Goal: Check status

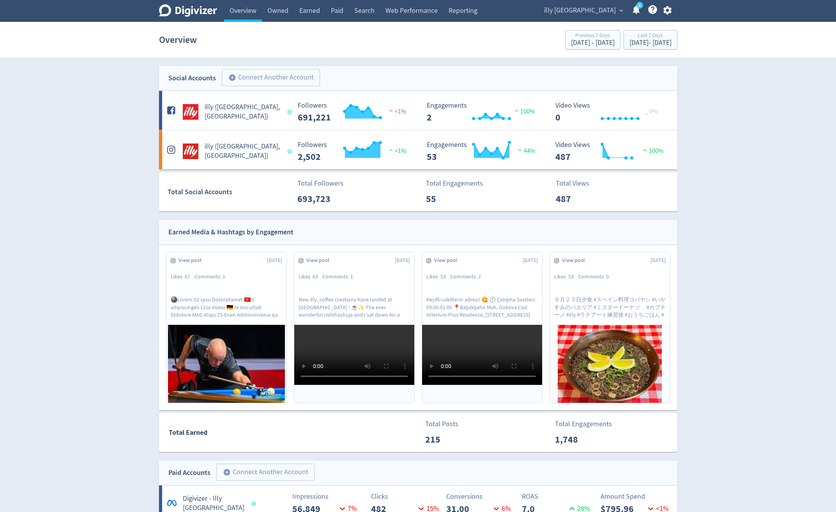
click at [396, 8] on link "Web Performance" at bounding box center [411, 11] width 63 height 22
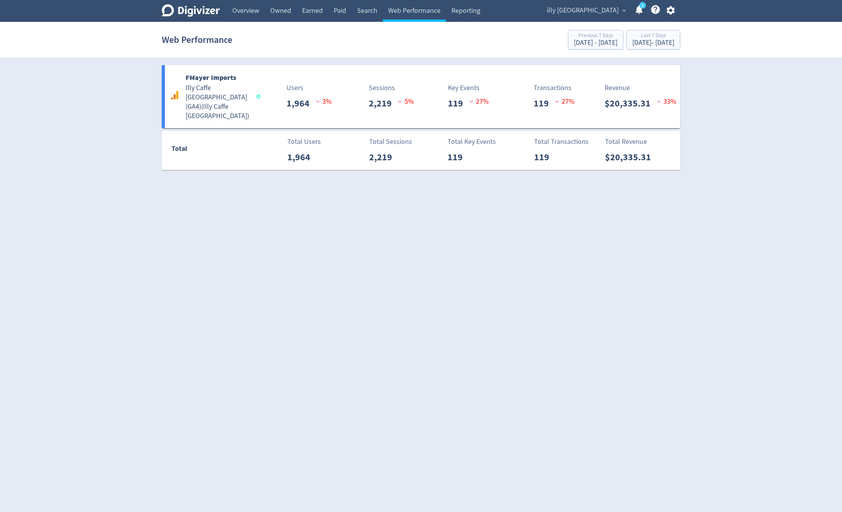
click at [332, 14] on link "Paid" at bounding box center [339, 11] width 23 height 22
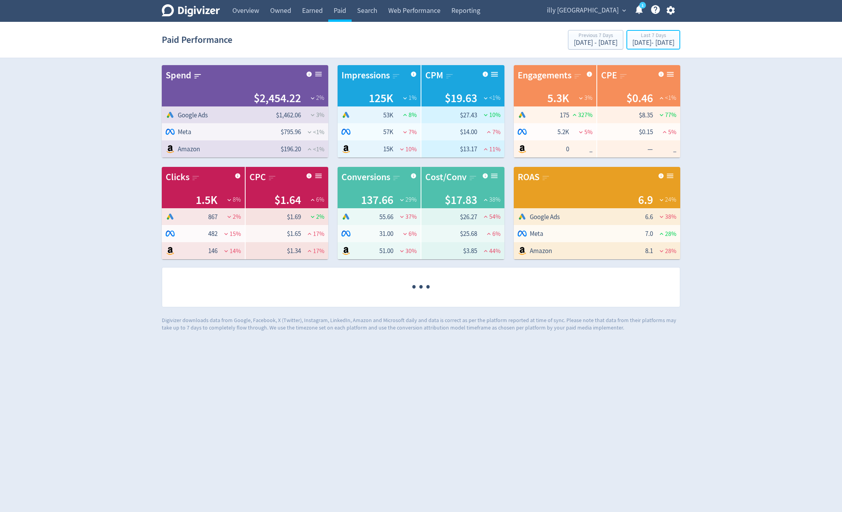
click at [632, 39] on div "Last 7 Days" at bounding box center [653, 36] width 42 height 7
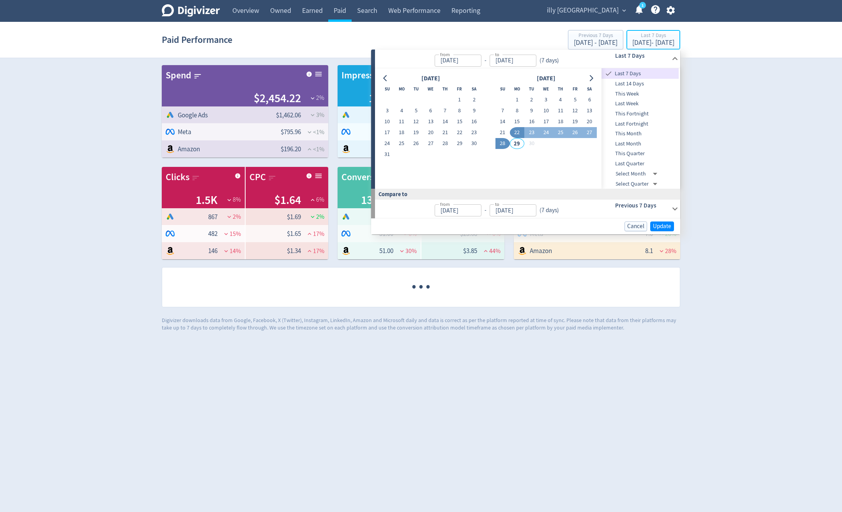
type input "[DATE]"
click at [513, 94] on button "1" at bounding box center [517, 99] width 14 height 11
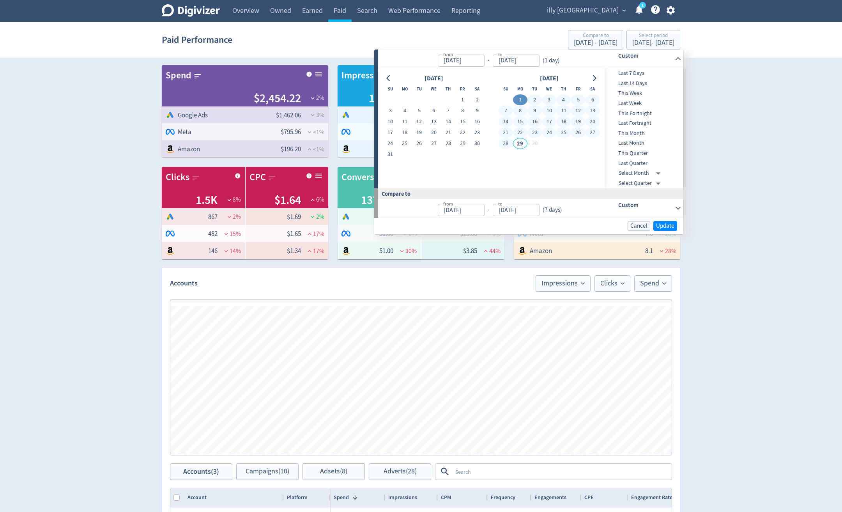
click at [501, 143] on button "28" at bounding box center [506, 143] width 14 height 11
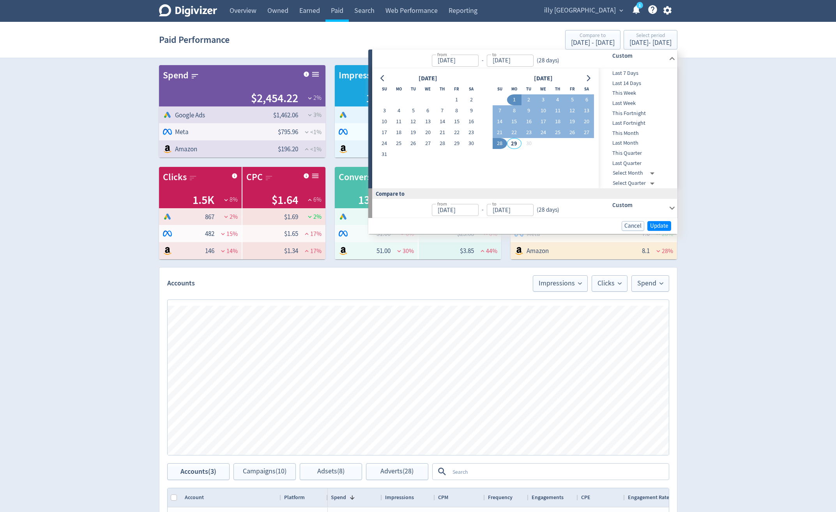
type input "[DATE]"
click at [662, 225] on span "Update" at bounding box center [659, 226] width 18 height 6
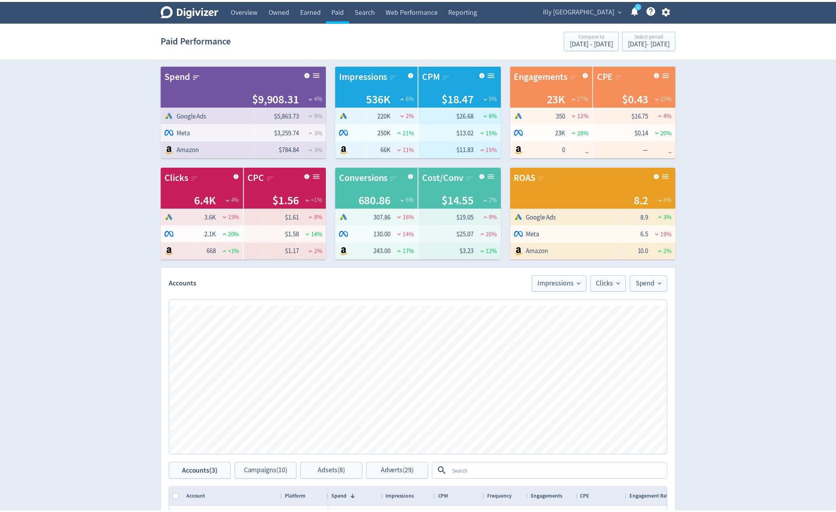
scroll to position [78, 0]
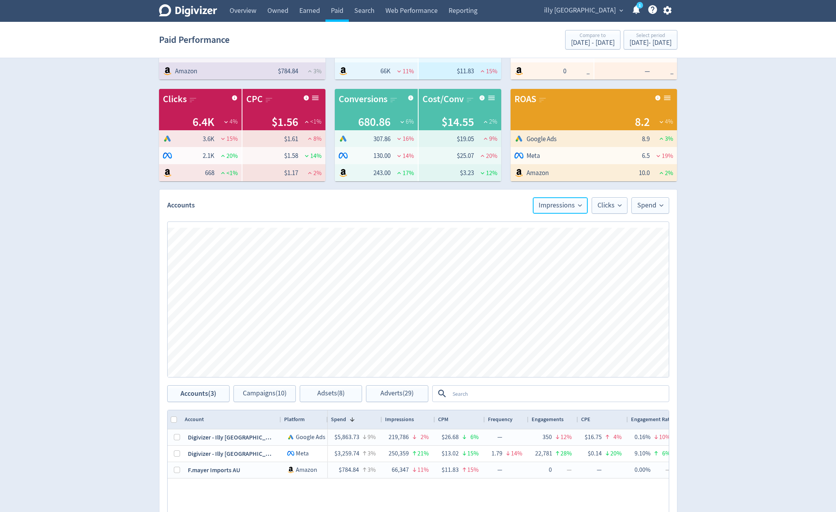
click at [579, 207] on icon at bounding box center [580, 206] width 4 height 4
click at [545, 254] on li "Spend" at bounding box center [550, 250] width 75 height 18
click at [618, 206] on span "Clicks" at bounding box center [610, 205] width 24 height 7
drag, startPoint x: 599, startPoint y: 241, endPoint x: 629, endPoint y: 245, distance: 29.9
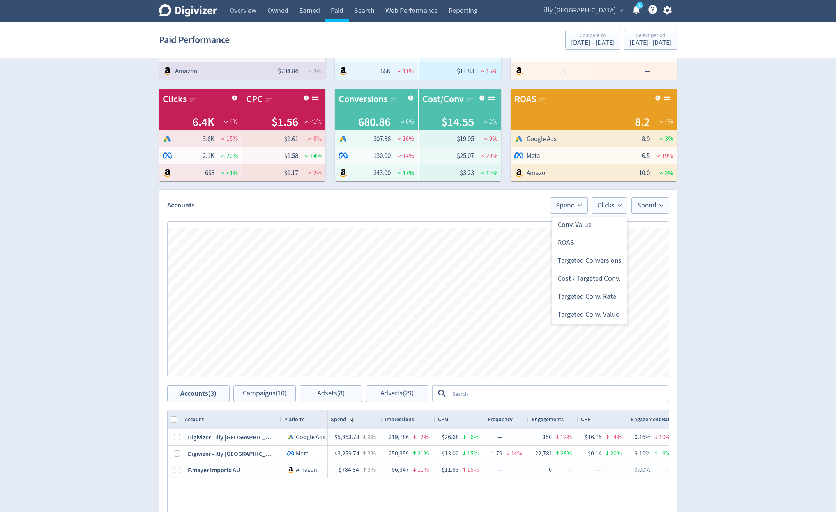
click at [599, 242] on li "ROAS" at bounding box center [589, 243] width 75 height 18
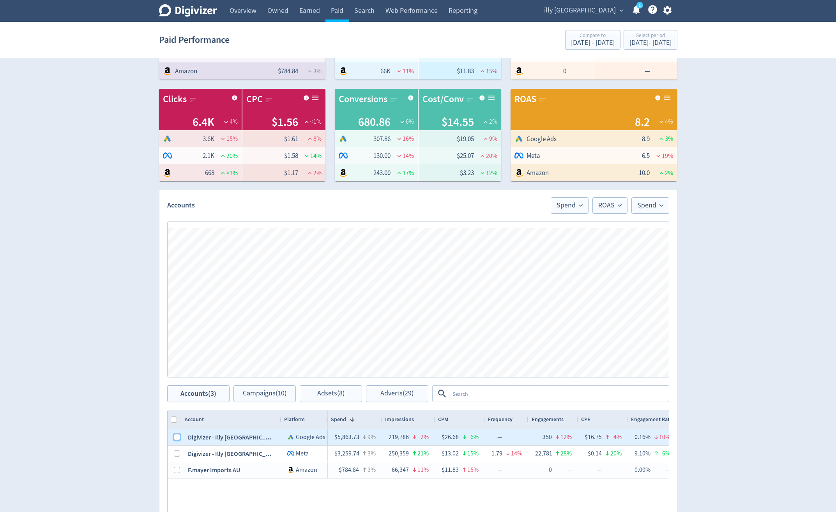
click at [176, 439] on input "Press Space to toggle row selection (unchecked)" at bounding box center [177, 437] width 6 height 6
checkbox input "true"
click at [274, 391] on span "Campaigns (10)" at bounding box center [265, 393] width 44 height 7
checkbox input "false"
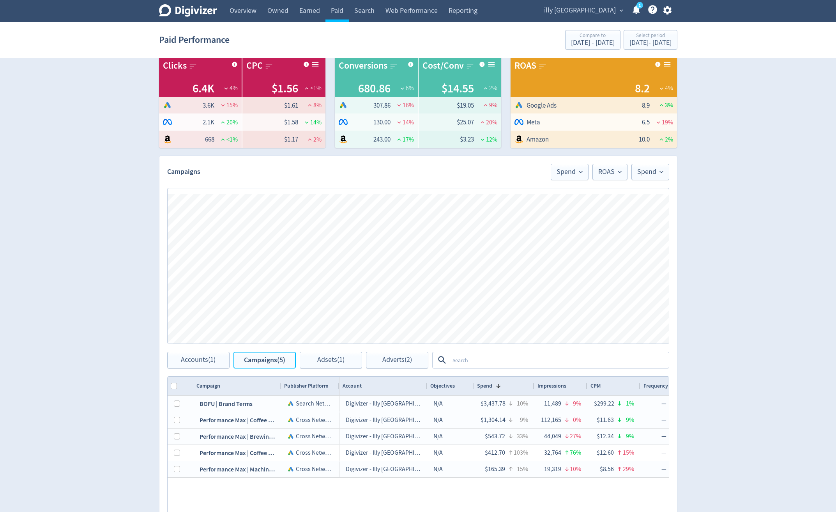
scroll to position [156, 0]
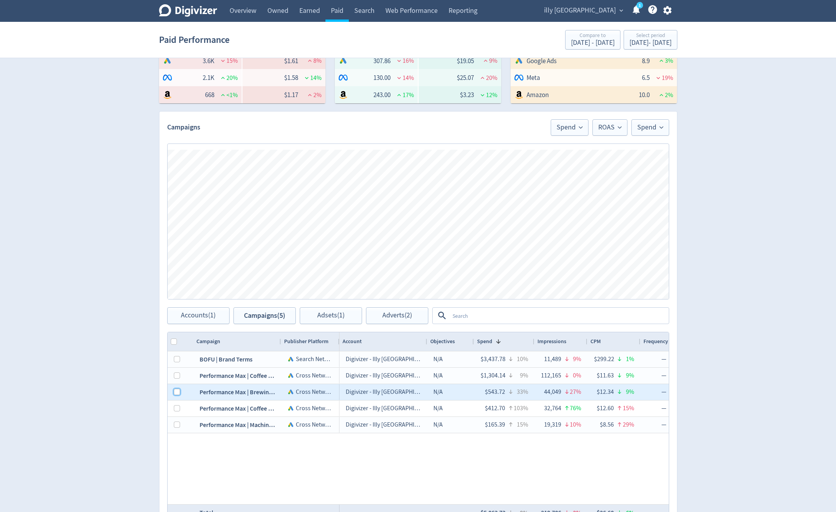
click at [176, 392] on input "Press Space to toggle row selection (unchecked)" at bounding box center [177, 392] width 6 height 6
checkbox input "true"
checkbox input "false"
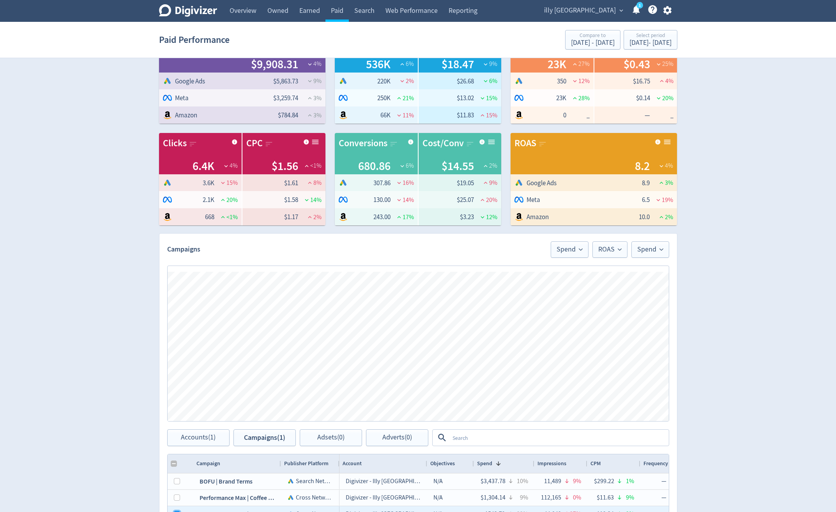
scroll to position [0, 0]
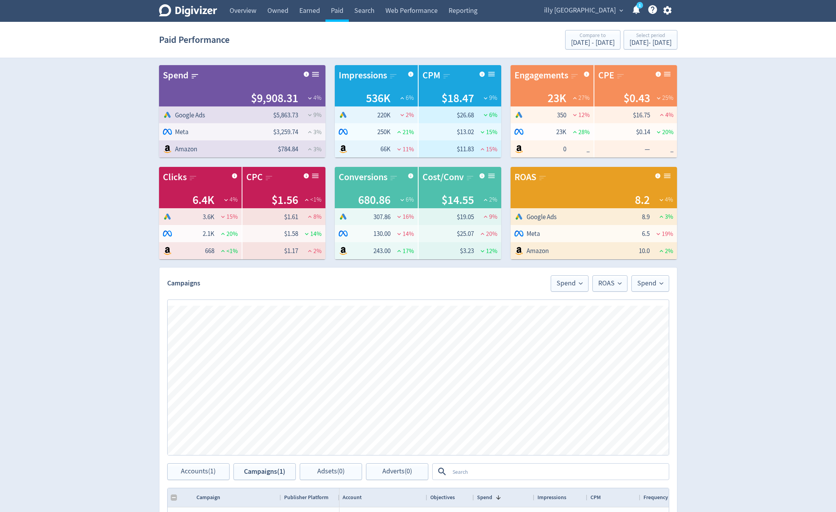
click at [239, 8] on link "Overview" at bounding box center [243, 11] width 38 height 22
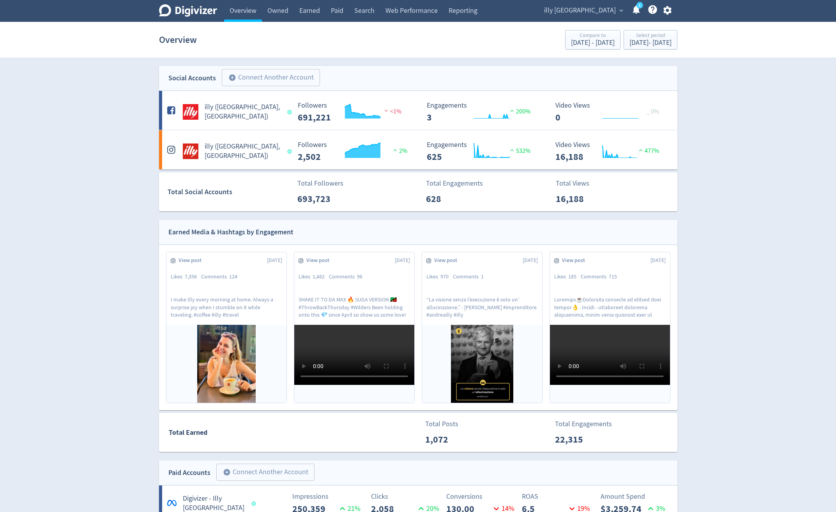
click at [81, 185] on div "Digivizer Logo [PERSON_NAME] Logo Overview Owned Earned Paid Search Web Perform…" at bounding box center [418, 521] width 836 height 1042
click at [637, 9] on link "1" at bounding box center [640, 5] width 7 height 7
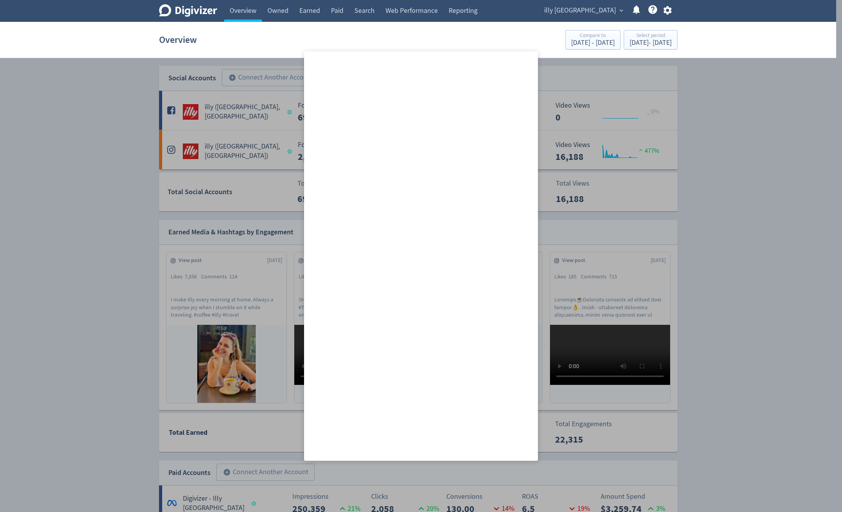
click at [756, 101] on div at bounding box center [421, 256] width 842 height 512
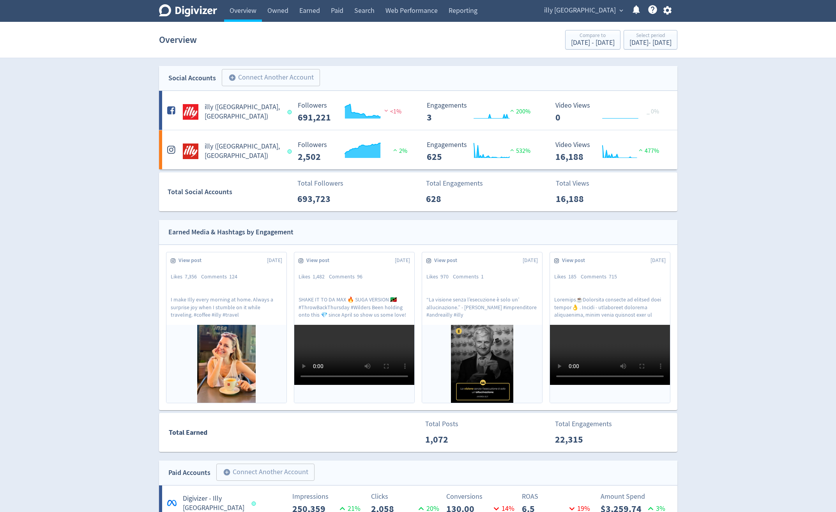
click at [101, 419] on div "Digivizer Logo [PERSON_NAME] Logo Overview Owned Earned Paid Search Web Perform…" at bounding box center [418, 521] width 836 height 1042
